Goal: Find specific page/section: Find specific page/section

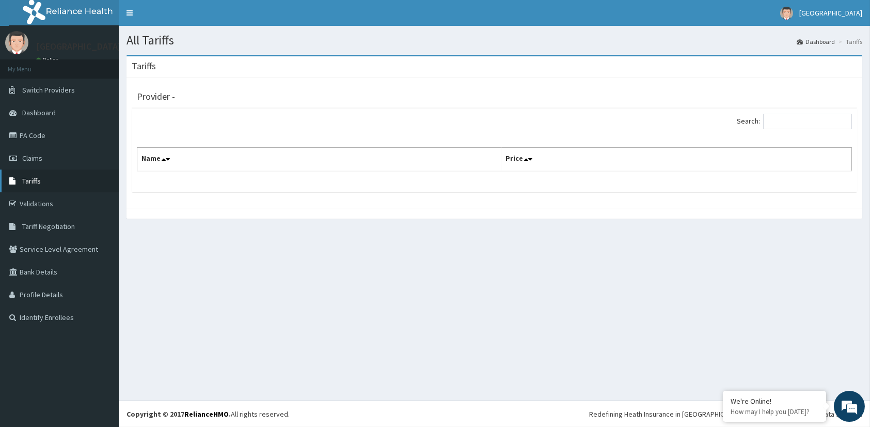
click at [27, 180] on span "Tariffs" at bounding box center [31, 180] width 19 height 9
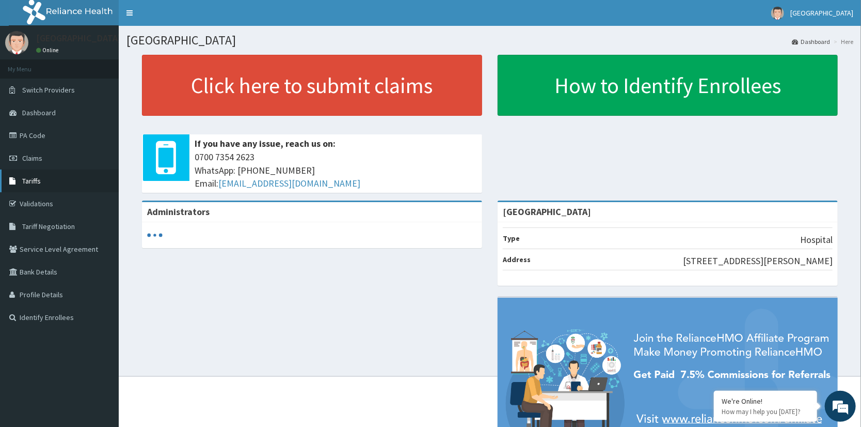
click at [33, 179] on span "Tariffs" at bounding box center [31, 180] width 19 height 9
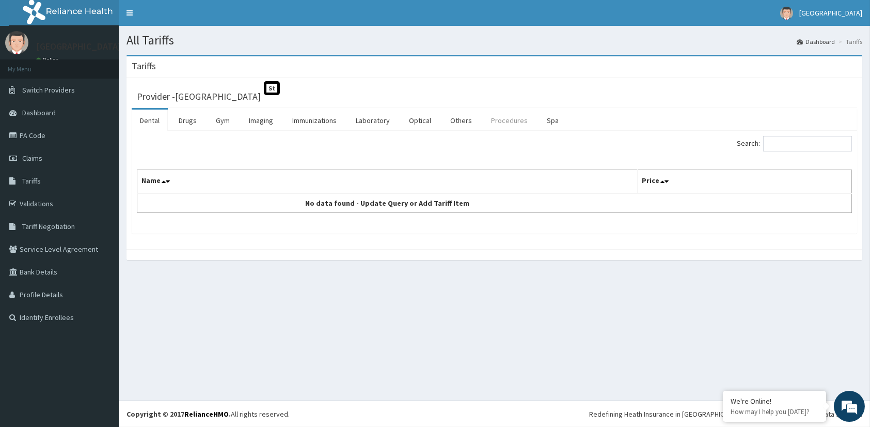
click at [502, 121] on link "Procedures" at bounding box center [509, 120] width 53 height 22
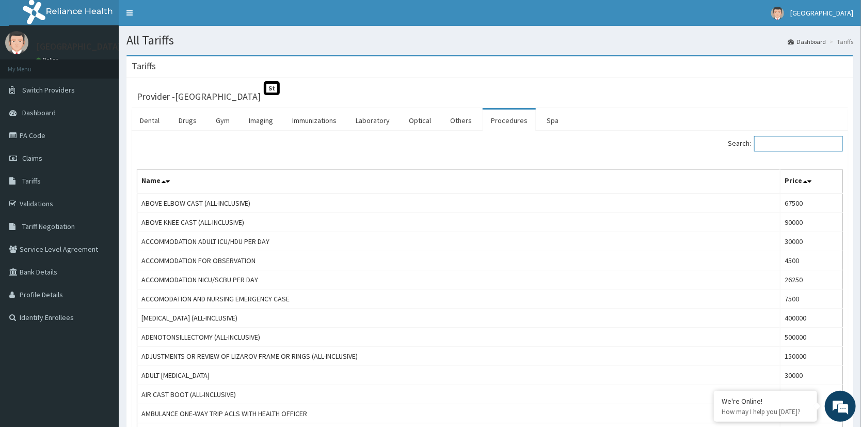
click at [807, 144] on input "Search:" at bounding box center [798, 143] width 89 height 15
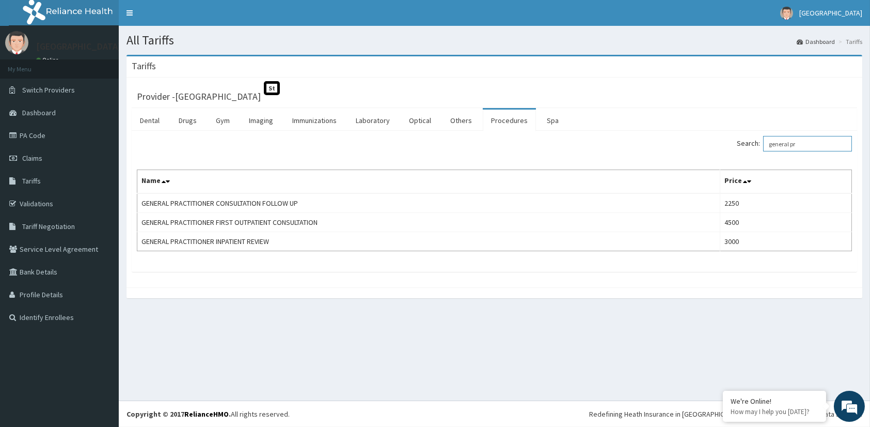
type input "general pr"
